Goal: Transaction & Acquisition: Download file/media

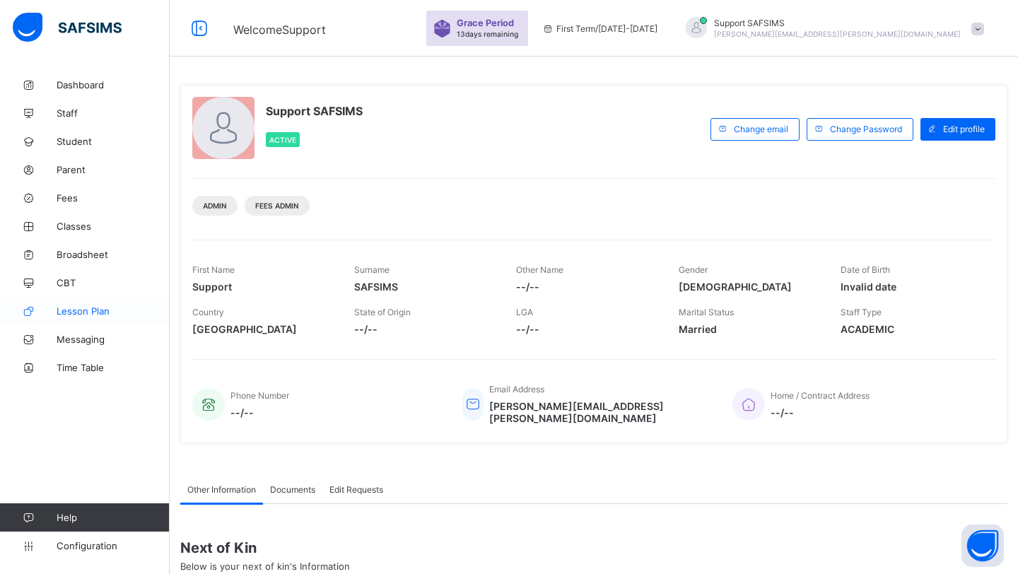
click at [69, 306] on span "Lesson Plan" at bounding box center [113, 311] width 113 height 11
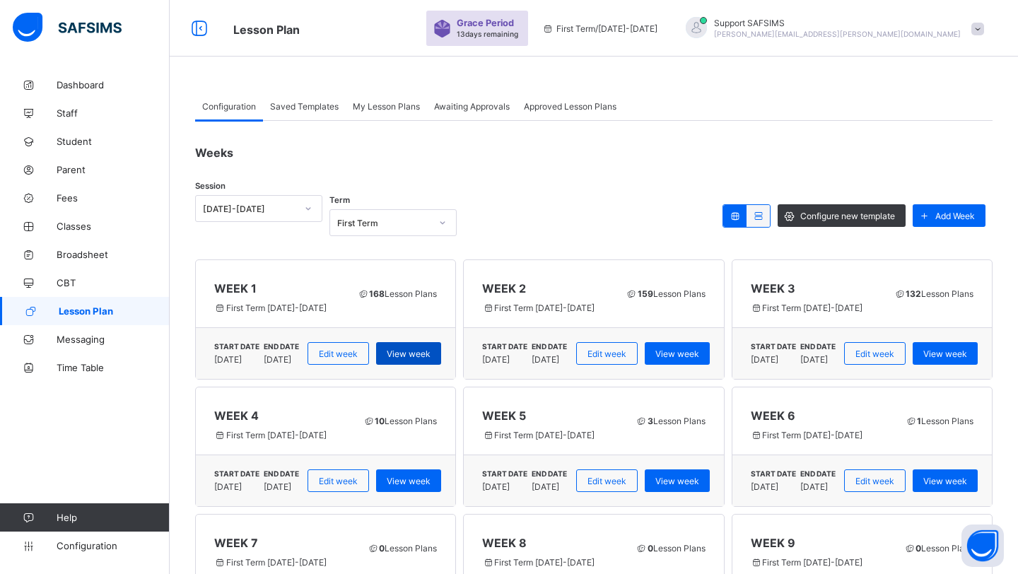
click at [431, 349] on span "View week" at bounding box center [409, 354] width 44 height 11
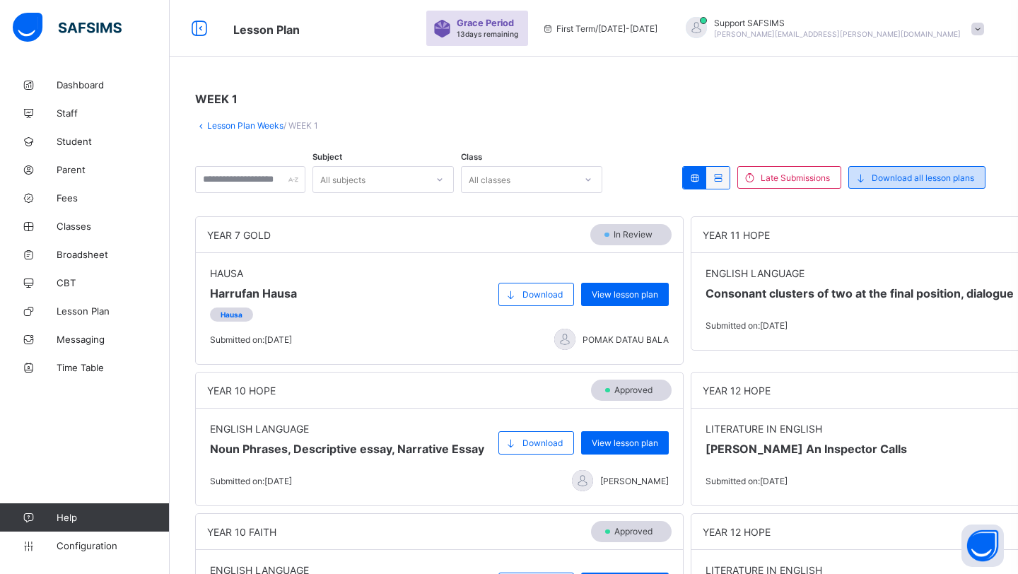
click at [880, 184] on div "Download all lesson plans" at bounding box center [917, 177] width 137 height 23
click at [625, 293] on span "View lesson plan" at bounding box center [625, 294] width 66 height 11
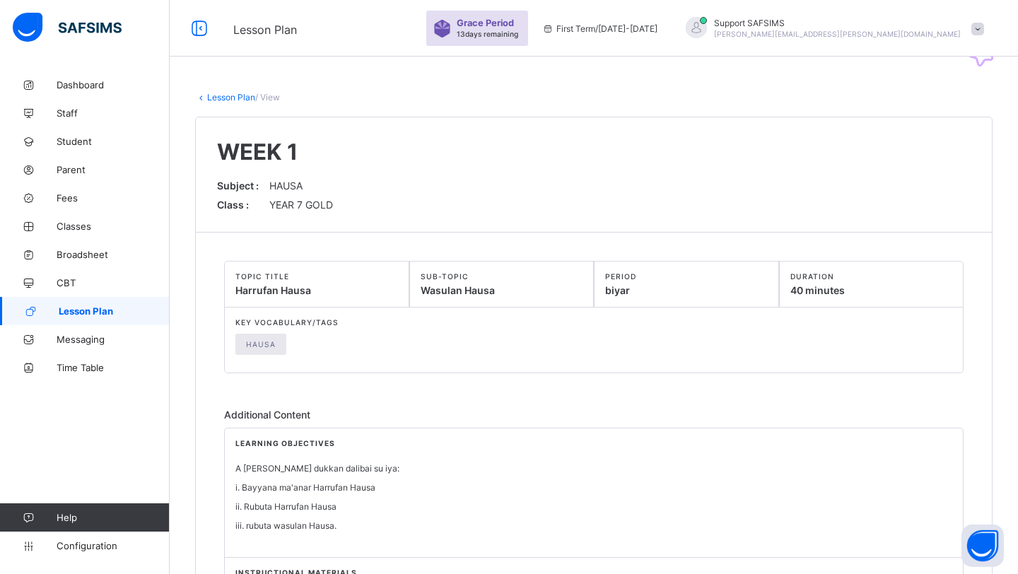
click at [246, 94] on link "Lesson Plan" at bounding box center [231, 97] width 48 height 11
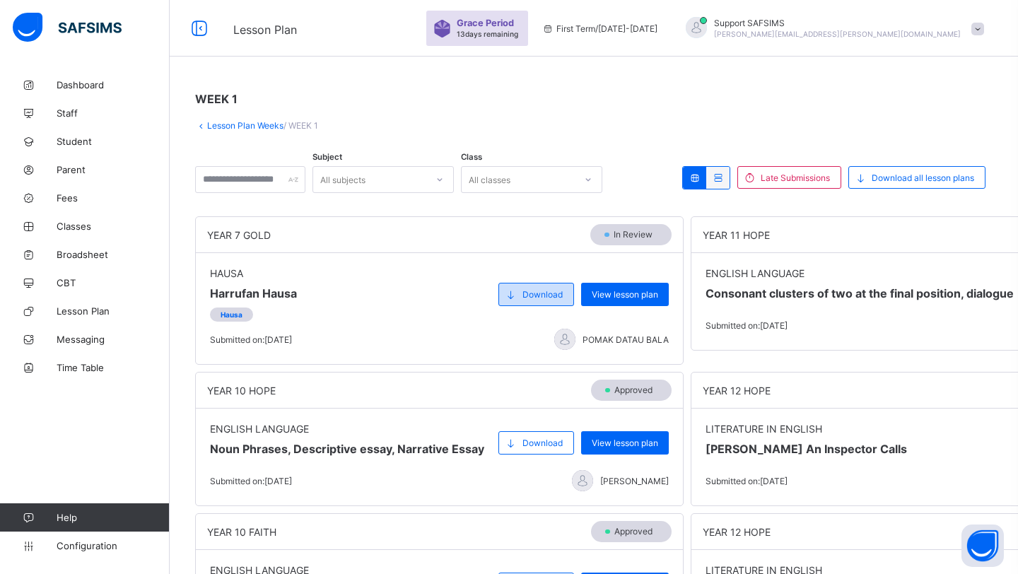
click at [542, 296] on span "Download" at bounding box center [543, 294] width 40 height 11
